Goal: Information Seeking & Learning: Learn about a topic

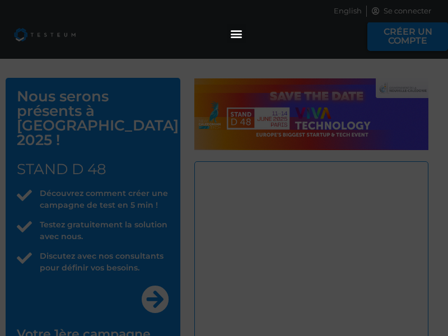
select select "US"
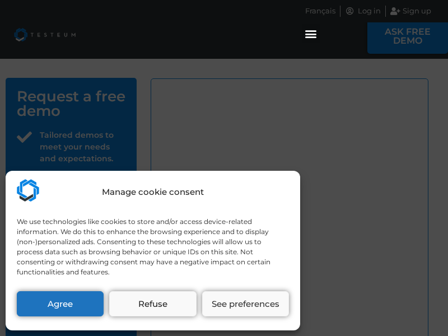
select select "US"
